Goal: Information Seeking & Learning: Learn about a topic

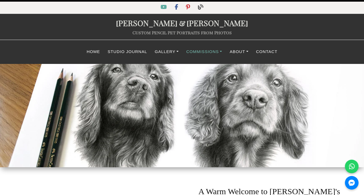
click at [210, 52] on link "Commissions" at bounding box center [203, 52] width 43 height 11
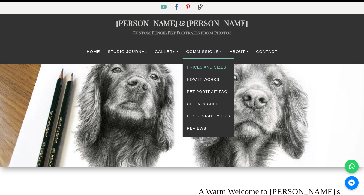
click at [206, 64] on link "Prices and Sizes" at bounding box center [209, 67] width 52 height 12
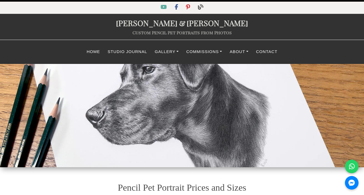
select select "GBP"
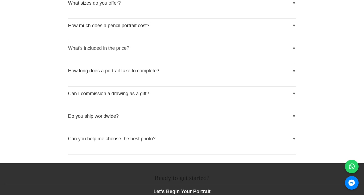
scroll to position [686, 0]
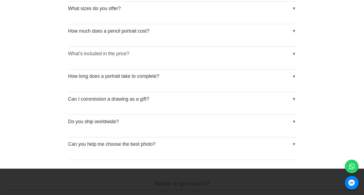
click at [194, 51] on button "What’s included in the price?" at bounding box center [182, 54] width 228 height 14
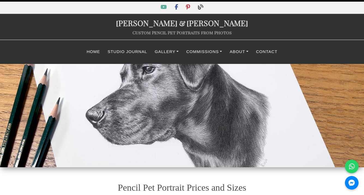
scroll to position [0, 0]
click at [110, 53] on link "Studio Journal" at bounding box center [127, 52] width 47 height 11
click at [97, 50] on link "Home" at bounding box center [93, 52] width 21 height 11
